Goal: Information Seeking & Learning: Learn about a topic

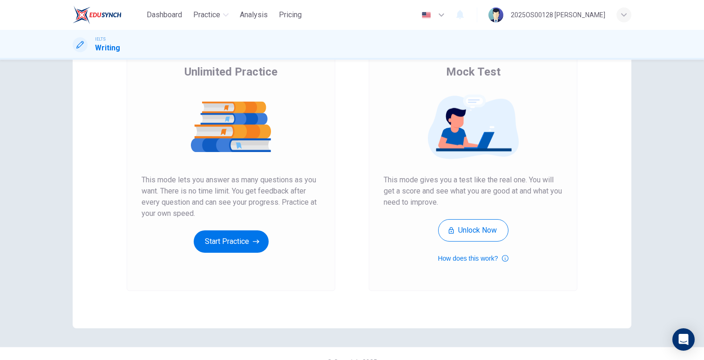
scroll to position [91, 0]
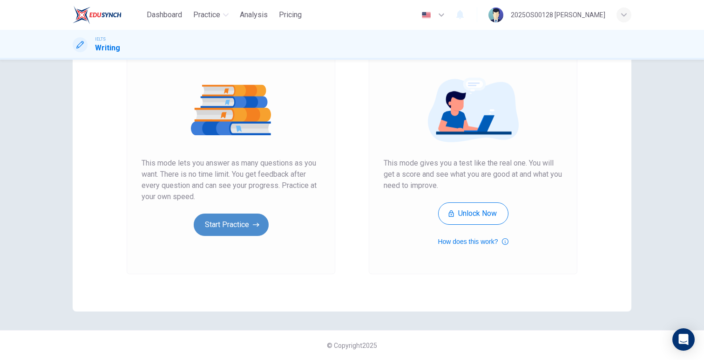
click at [216, 225] on button "Start Practice" at bounding box center [231, 224] width 75 height 22
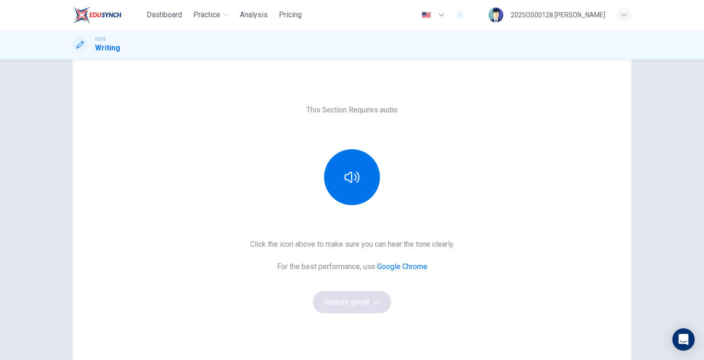
scroll to position [34, 0]
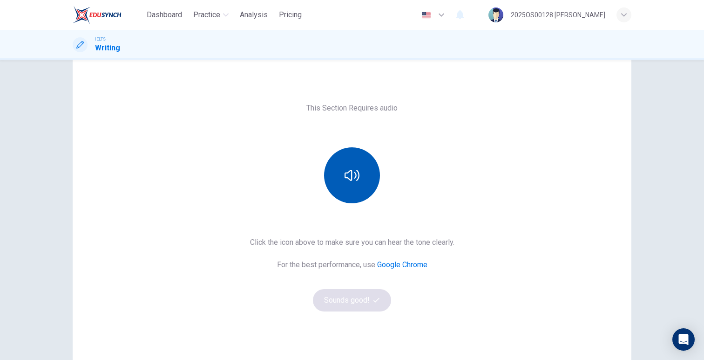
click at [363, 172] on button "button" at bounding box center [352, 175] width 56 height 56
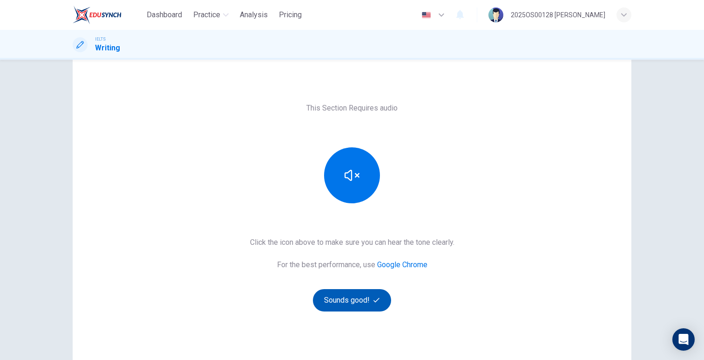
click at [352, 305] on button "Sounds good!" at bounding box center [352, 300] width 78 height 22
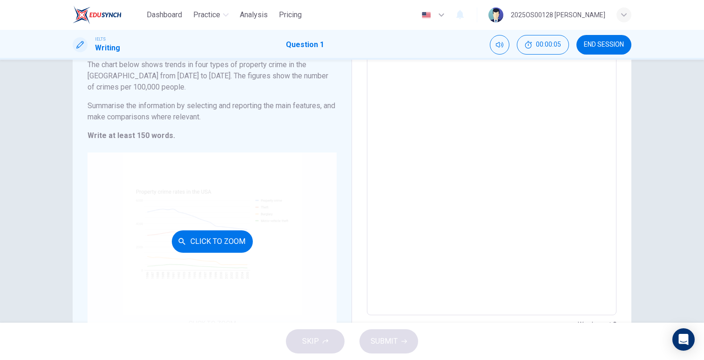
scroll to position [0, 0]
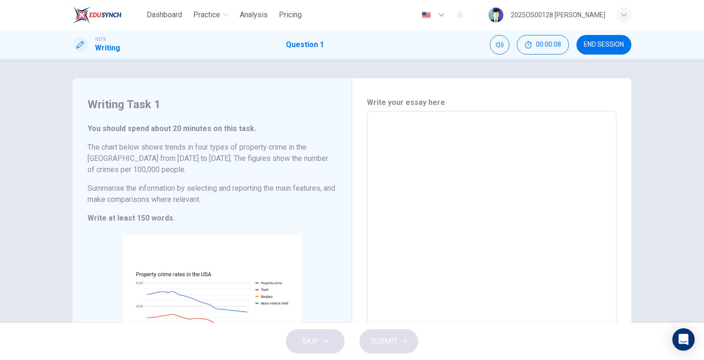
click at [617, 43] on span "END SESSION" at bounding box center [604, 44] width 40 height 7
